Goal: Information Seeking & Learning: Find specific page/section

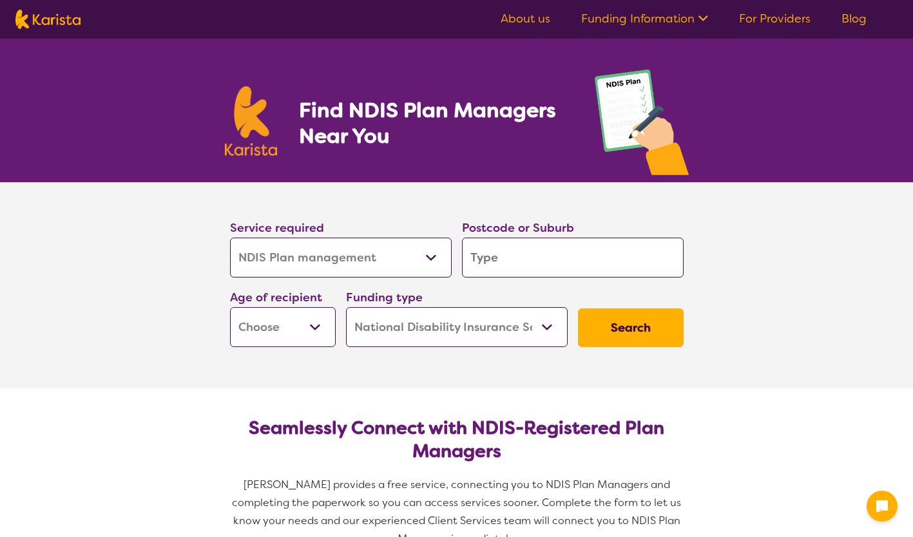
select select "NDIS Plan management"
select select "NDIS"
select select "NDIS Plan management"
select select "NDIS"
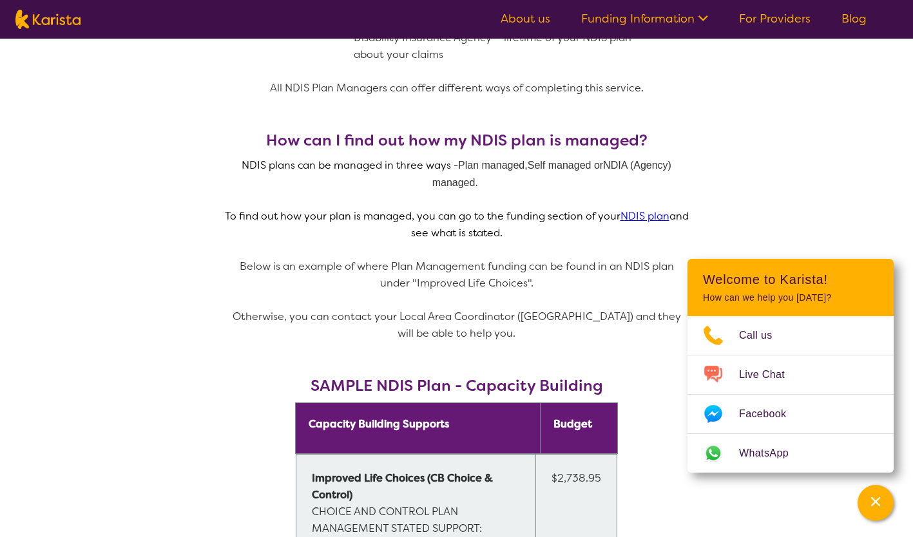
scroll to position [837, 0]
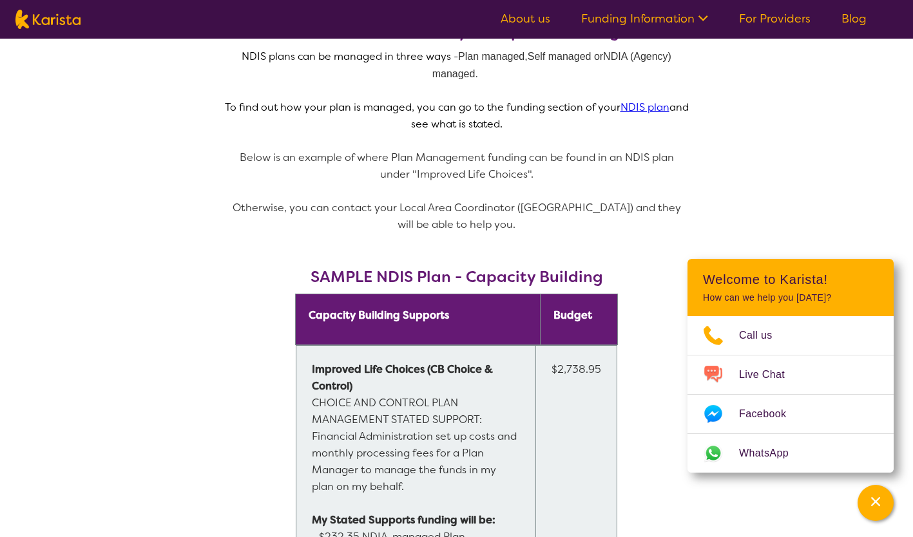
click at [803, 191] on section "What does a NDIS Plan Manager do? Plan Managers are NDIS-registered providers w…" at bounding box center [456, 196] width 913 height 933
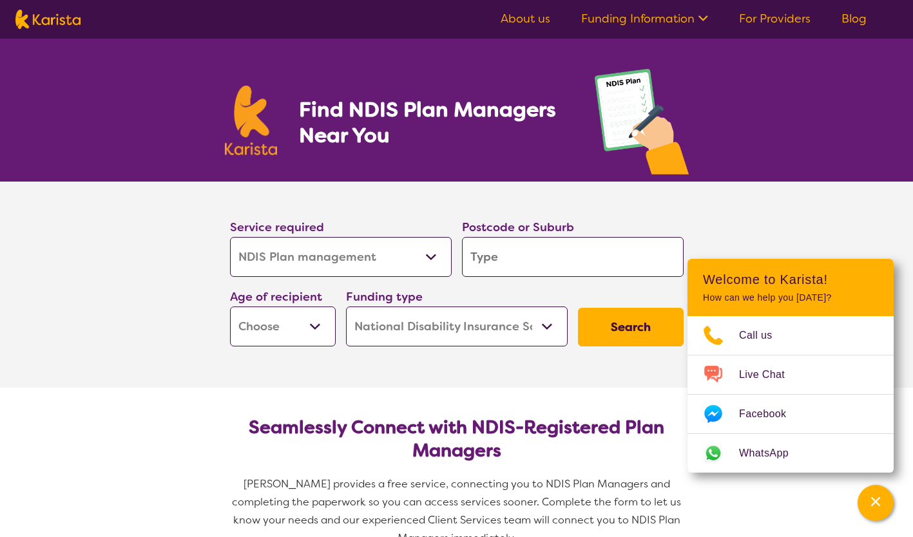
scroll to position [0, 0]
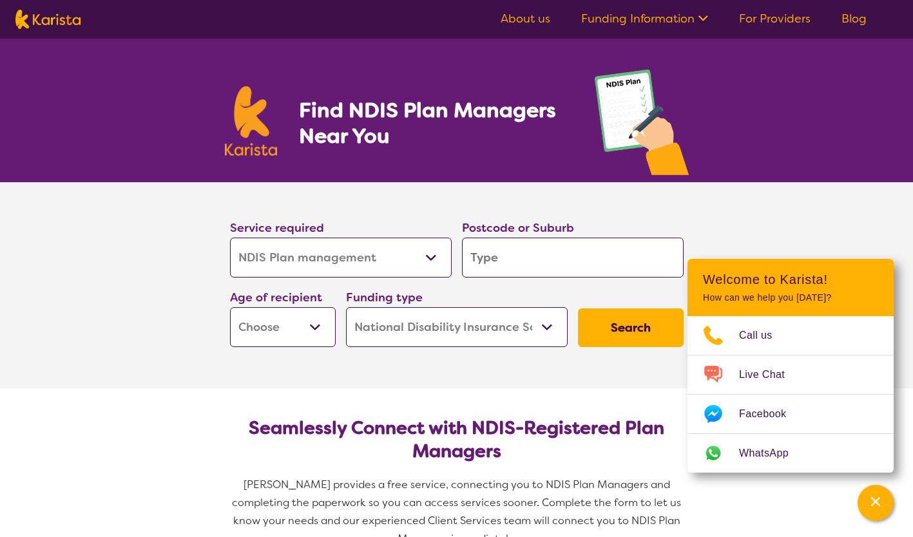
click at [430, 258] on select "Allied Health Assistant Assessment ([MEDICAL_DATA] or [MEDICAL_DATA]) Behaviour…" at bounding box center [341, 258] width 222 height 40
click at [230, 238] on select "Allied Health Assistant Assessment ([MEDICAL_DATA] or [MEDICAL_DATA]) Behaviour…" at bounding box center [341, 258] width 222 height 40
click at [510, 258] on input "search" at bounding box center [573, 258] width 222 height 40
type input "2"
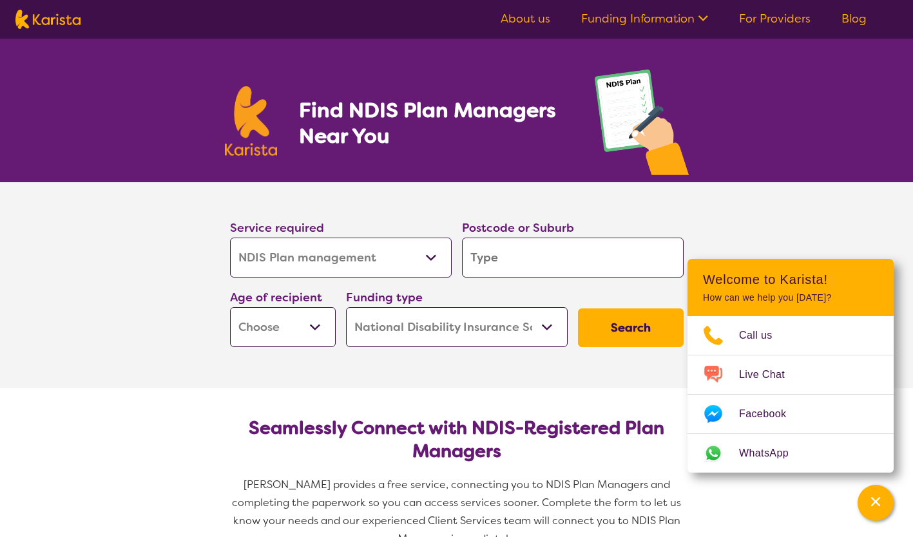
type input "2"
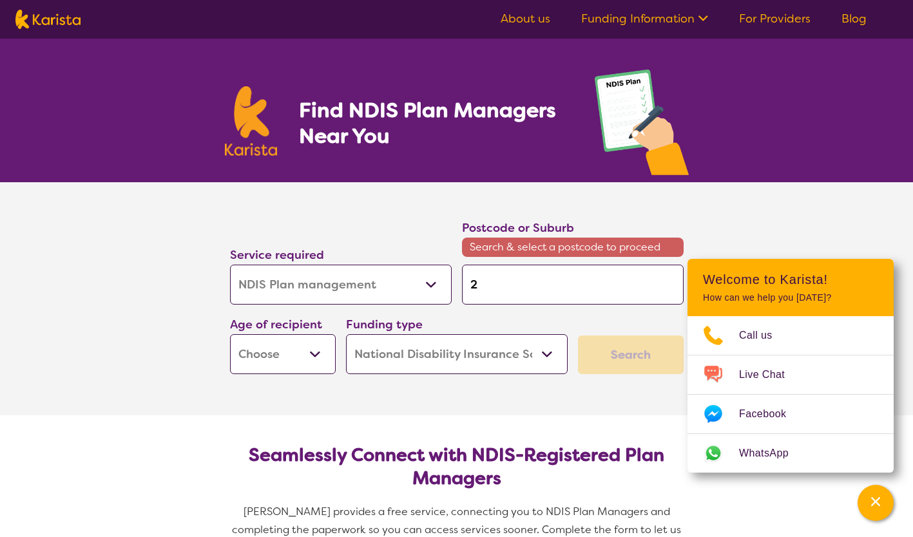
type input "21"
type input "211"
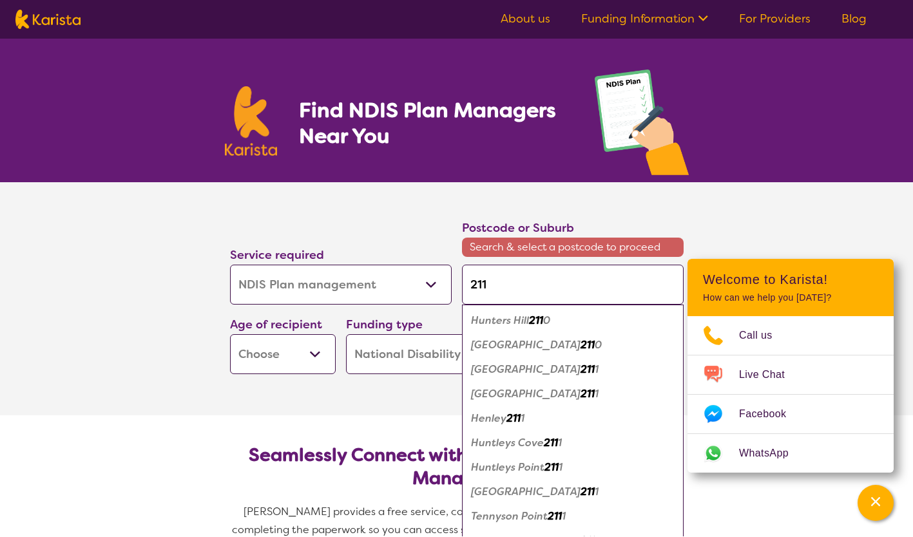
type input "2118"
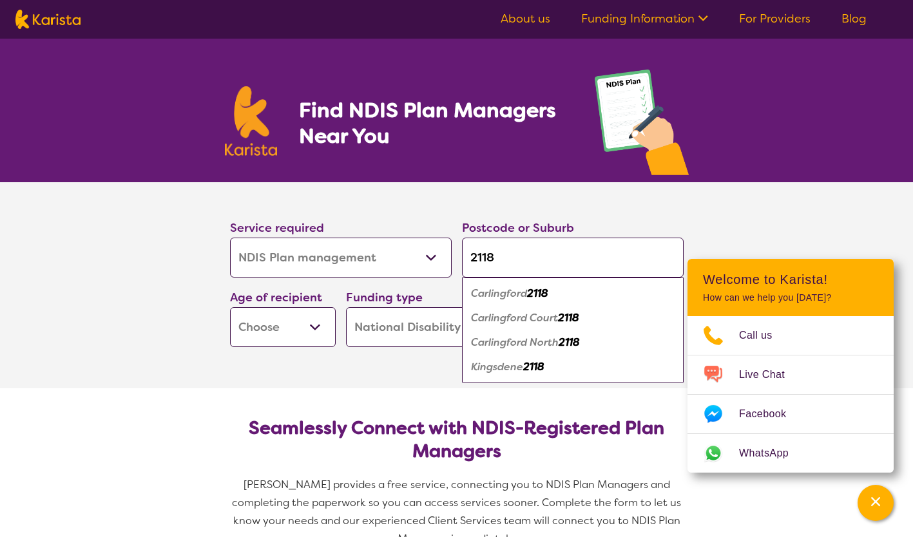
type input "2118"
click at [502, 294] on em "Carlingford" at bounding box center [499, 294] width 56 height 14
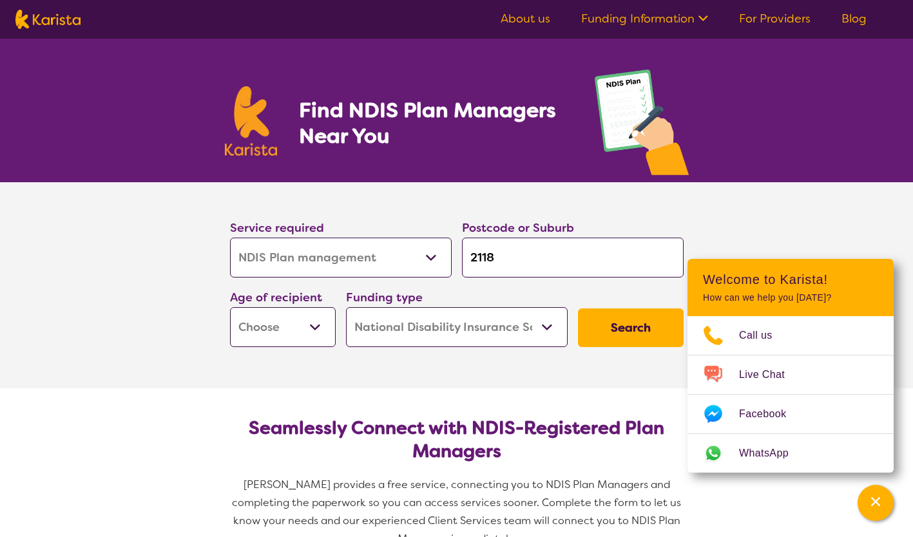
click at [537, 336] on select "Home Care Package (HCP) National Disability Insurance Scheme (NDIS) I don't know" at bounding box center [457, 327] width 222 height 40
click at [640, 335] on button "Search" at bounding box center [631, 328] width 106 height 39
click at [311, 319] on select "Early Childhood - 0 to 9 Child - 10 to 11 Adolescent - 12 to 17 Adult - 18 to 6…" at bounding box center [283, 327] width 106 height 40
select select "AD"
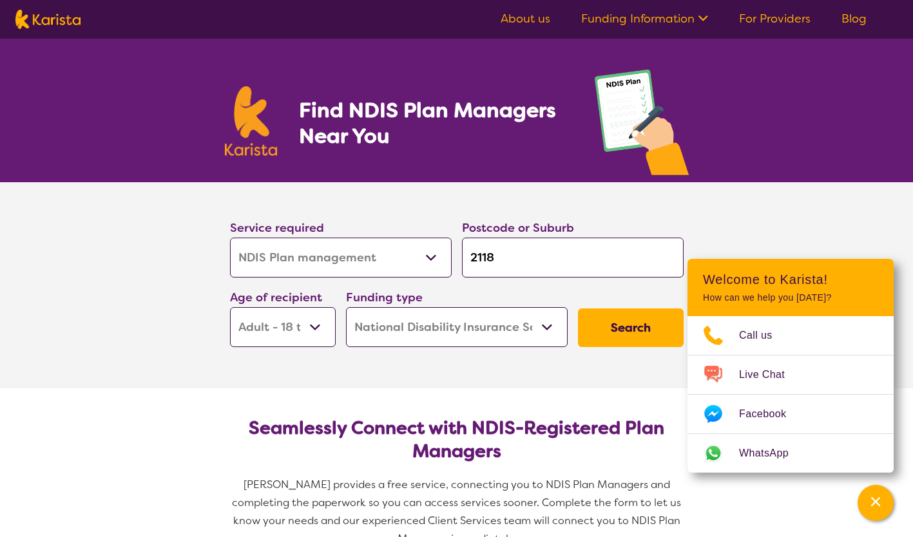
click at [230, 307] on select "Early Childhood - 0 to 9 Child - 10 to 11 Adolescent - 12 to 17 Adult - 18 to 6…" at bounding box center [283, 327] width 106 height 40
select select "AD"
click at [634, 325] on button "Search" at bounding box center [631, 328] width 106 height 39
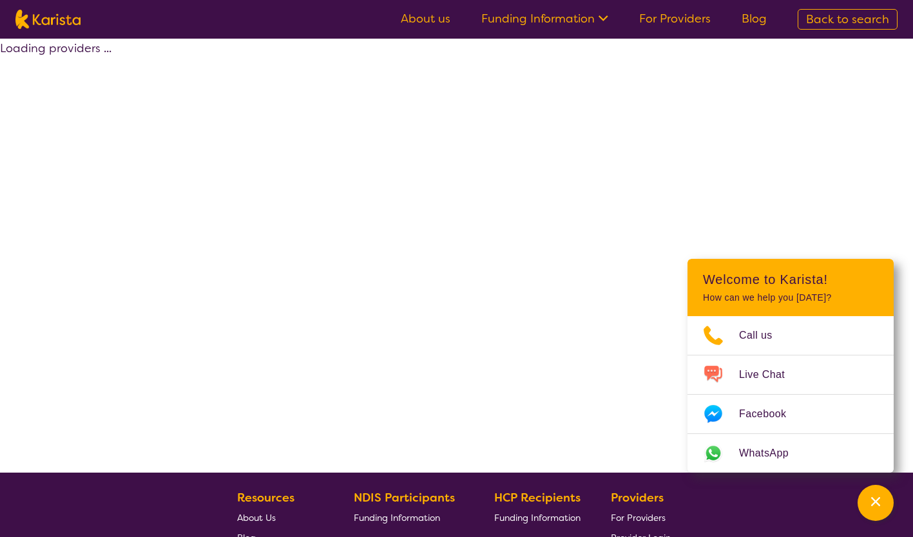
select select "by_score"
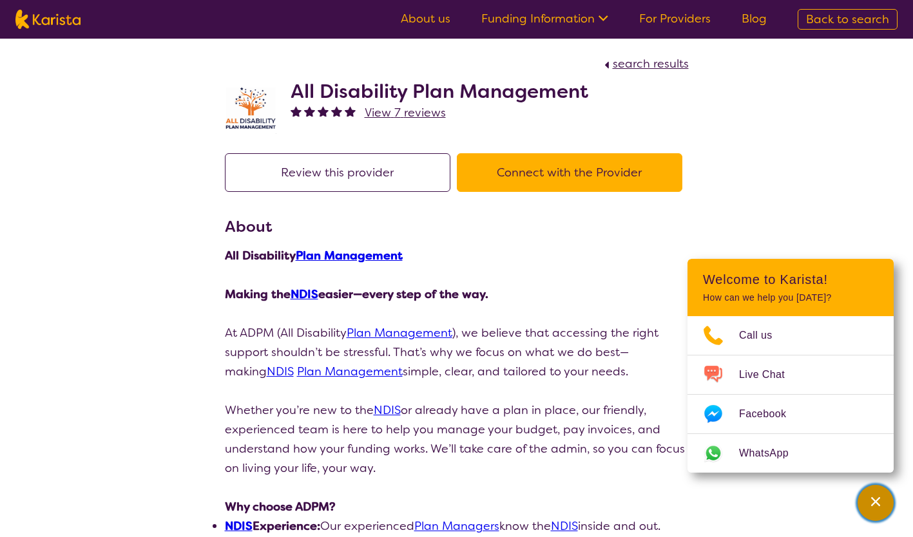
click at [882, 499] on div "Channel Menu" at bounding box center [875, 503] width 26 height 28
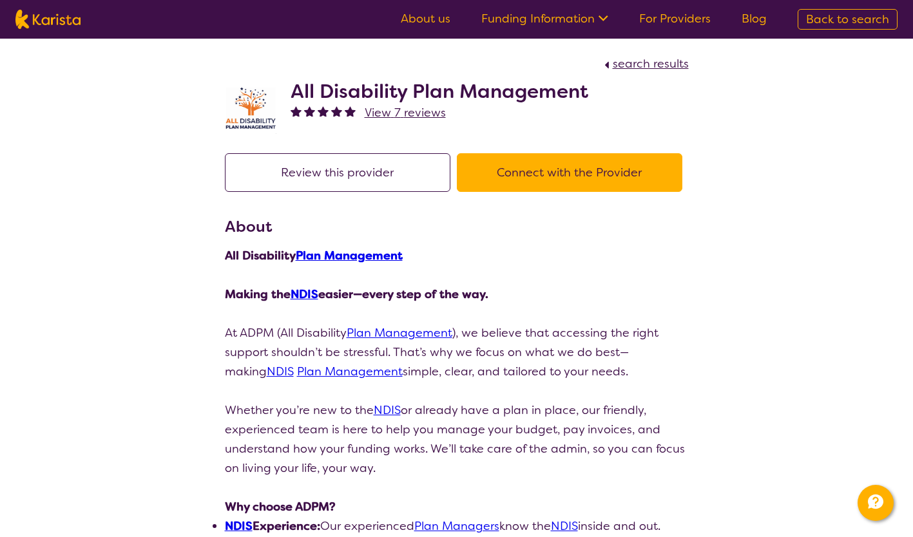
click at [691, 19] on link "For Providers" at bounding box center [674, 18] width 71 height 15
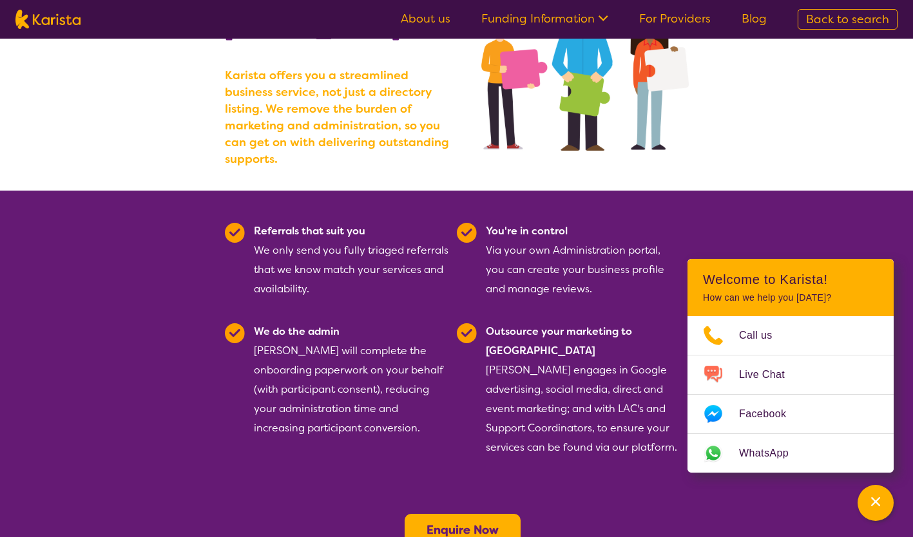
scroll to position [179, 0]
